Goal: Obtain resource: Obtain resource

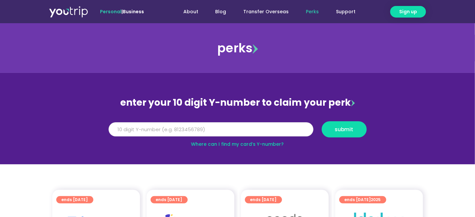
click at [211, 129] on input "Y Number" at bounding box center [211, 129] width 205 height 15
click at [240, 141] on link "Where can I find my card’s Y-number?" at bounding box center [237, 144] width 93 height 7
click at [226, 144] on link "Where can I find my card’s Y-number?" at bounding box center [237, 144] width 93 height 7
click at [140, 131] on input "96537872" at bounding box center [211, 129] width 205 height 15
type input "9"
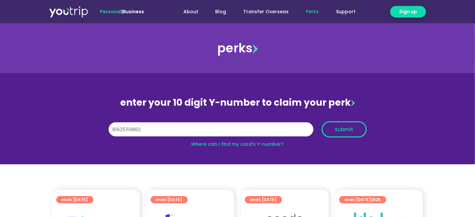
type input "8162559862"
click at [345, 130] on span "submit" at bounding box center [344, 129] width 19 height 5
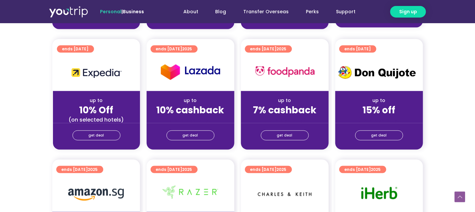
scroll to position [293, 0]
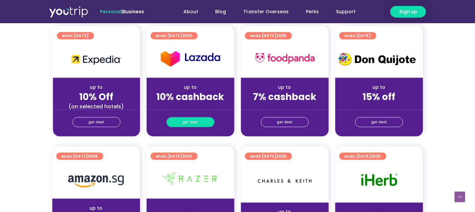
click at [188, 120] on span "get deal" at bounding box center [191, 122] width 16 height 9
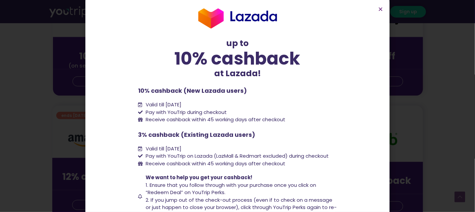
scroll to position [0, 0]
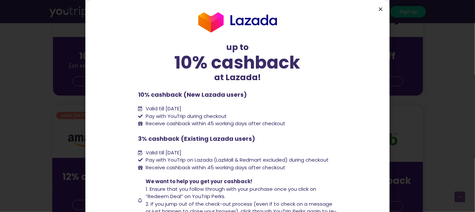
click at [379, 8] on icon "Close" at bounding box center [380, 9] width 5 height 5
